Goal: Navigation & Orientation: Find specific page/section

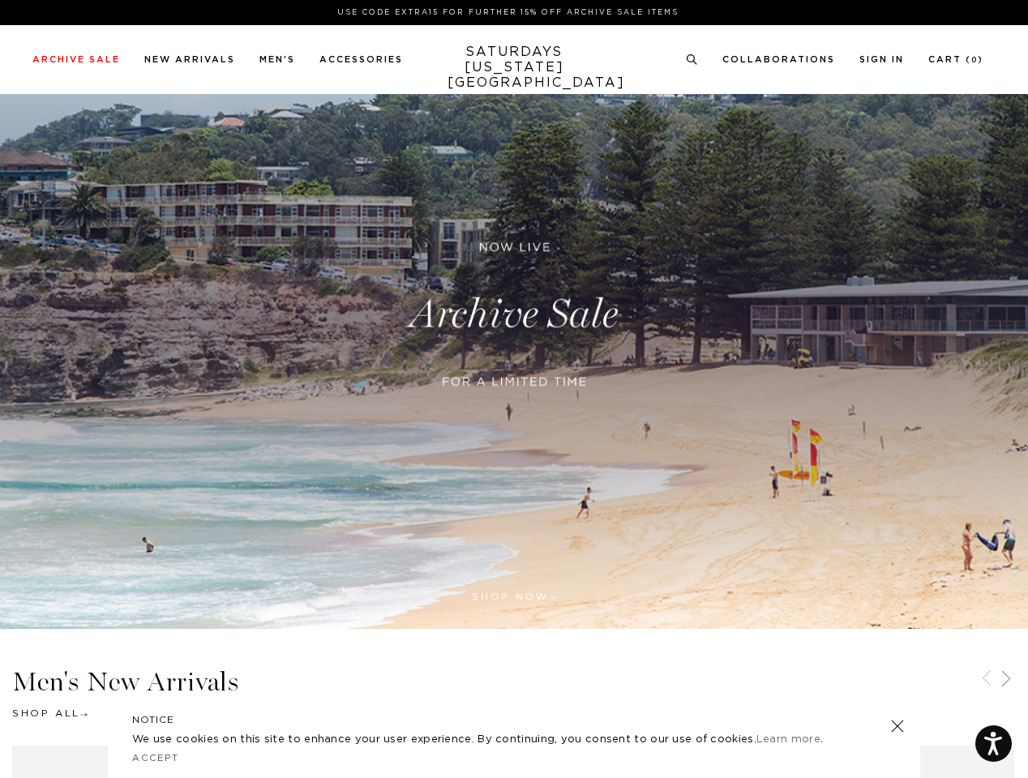
click at [514, 389] on div at bounding box center [514, 402] width 393 height 33
click at [689, 357] on link at bounding box center [689, 356] width 15 height 15
click at [692, 60] on icon at bounding box center [692, 59] width 12 height 11
click at [986, 680] on icon at bounding box center [986, 678] width 19 height 19
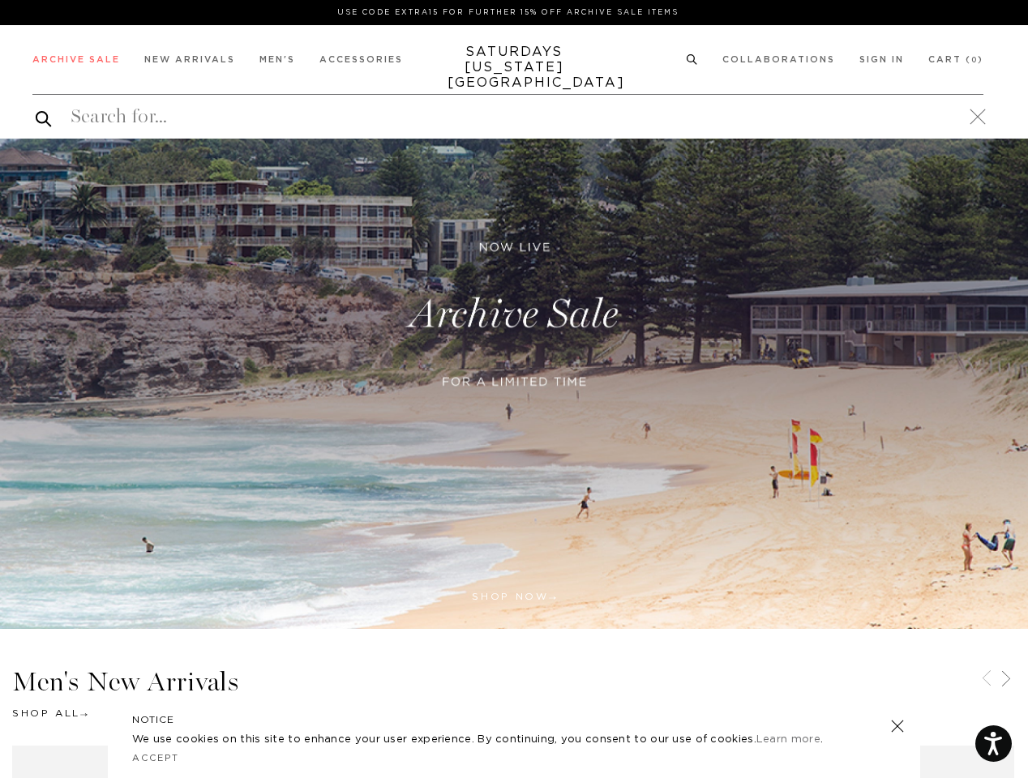
click at [1006, 680] on icon at bounding box center [1005, 678] width 19 height 19
click at [897, 726] on link at bounding box center [897, 726] width 23 height 23
click at [156, 759] on link "Accept" at bounding box center [155, 758] width 47 height 9
